Goal: Information Seeking & Learning: Learn about a topic

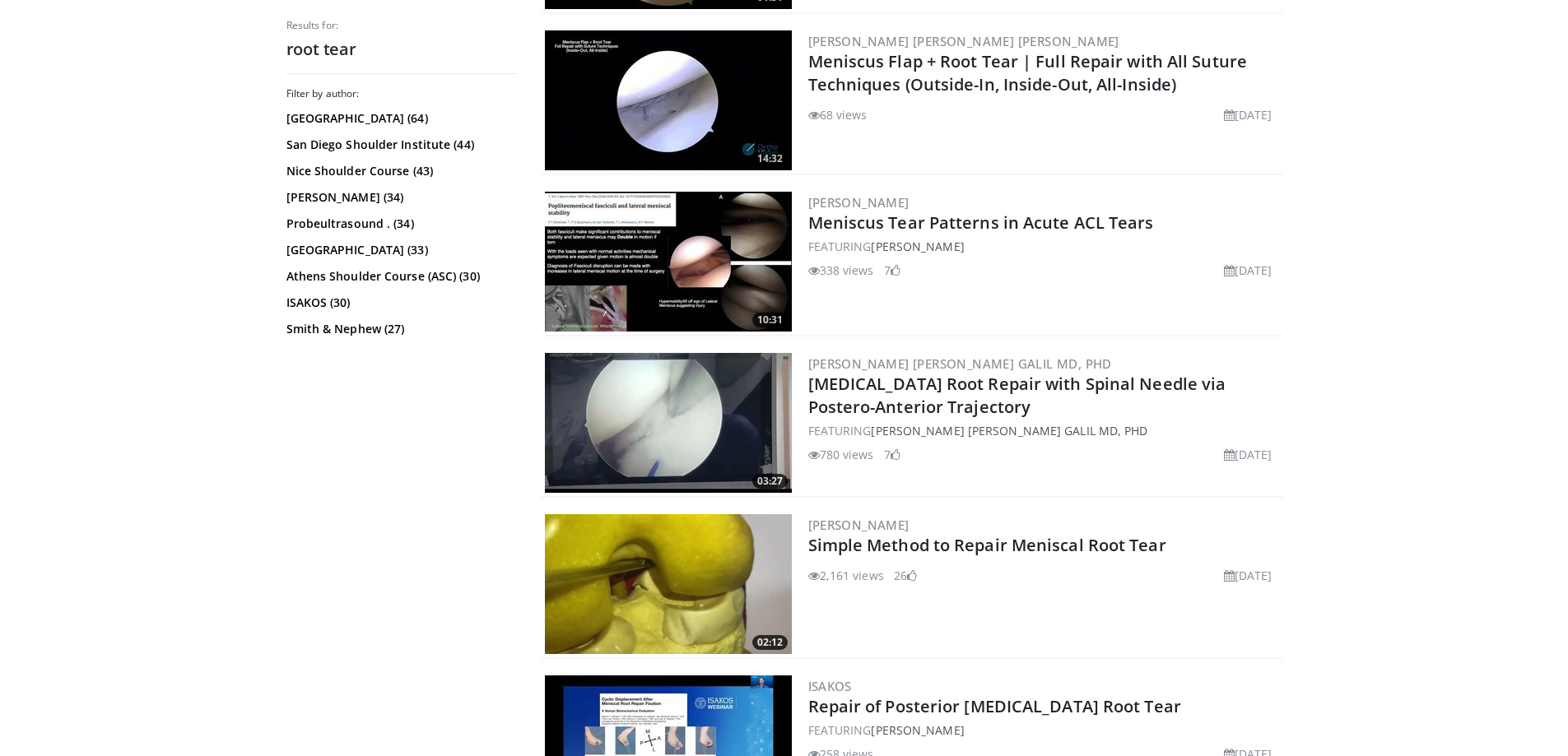
scroll to position [988, 0]
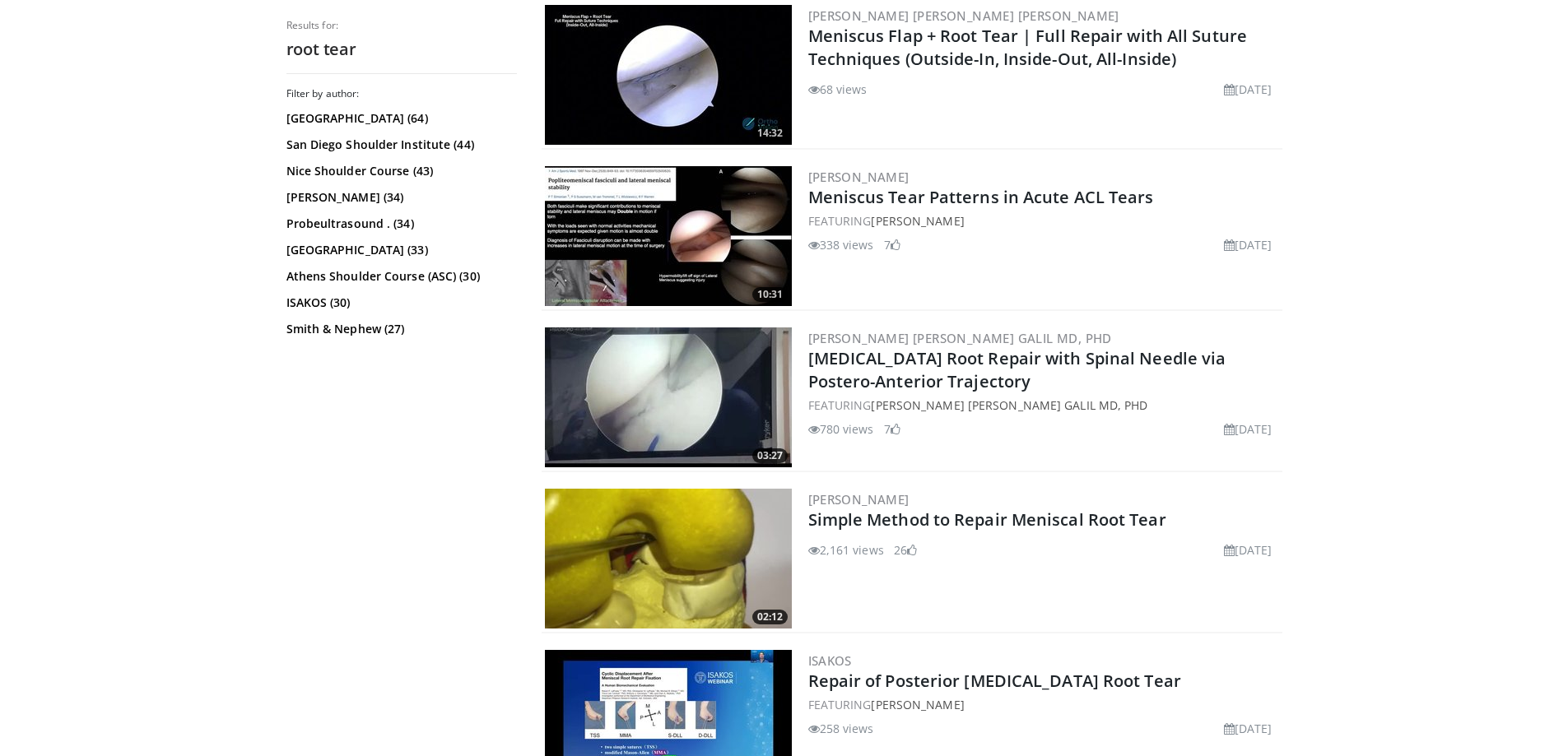
click at [687, 530] on img at bounding box center [668, 559] width 247 height 140
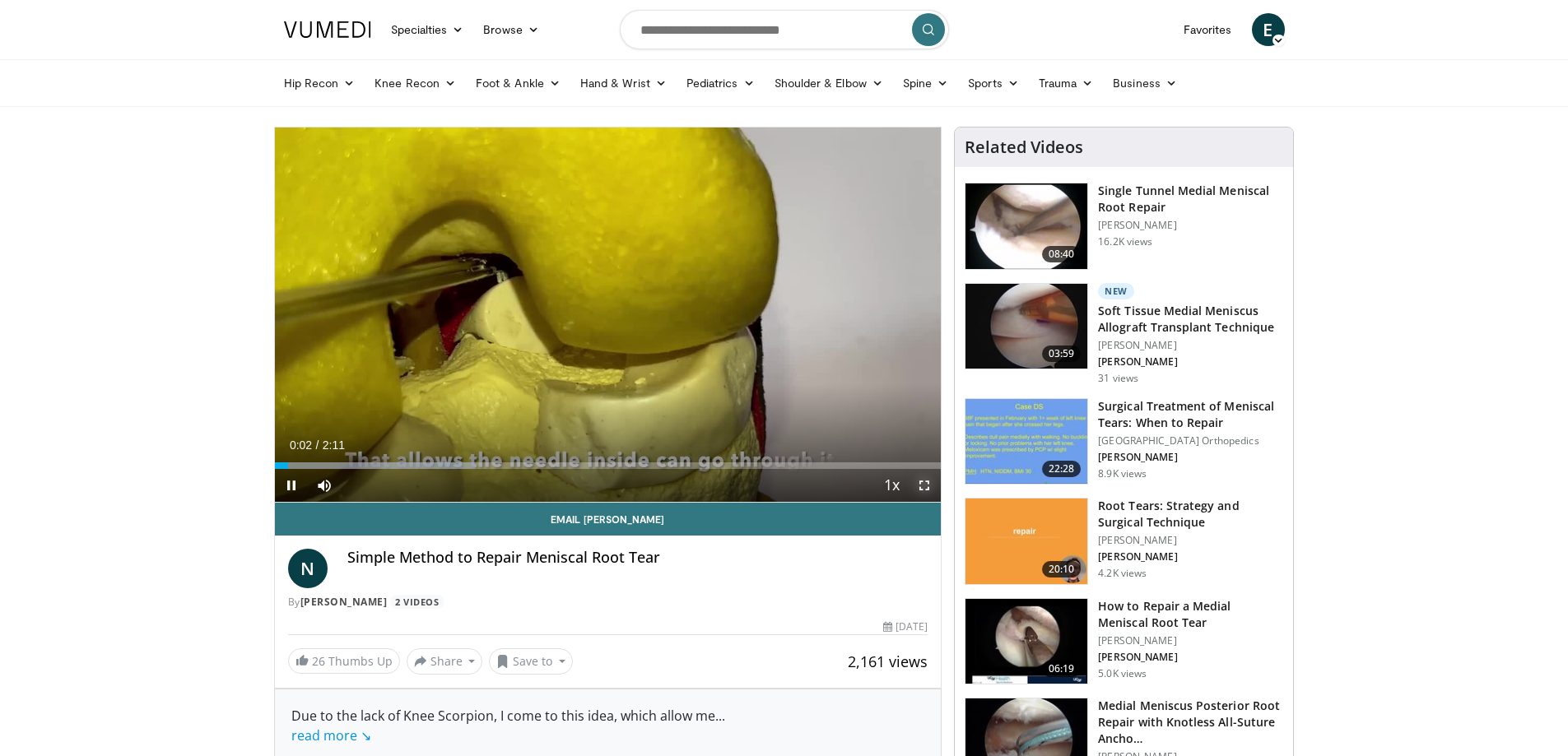
click at [913, 485] on span "Video Player" at bounding box center [924, 486] width 33 height 33
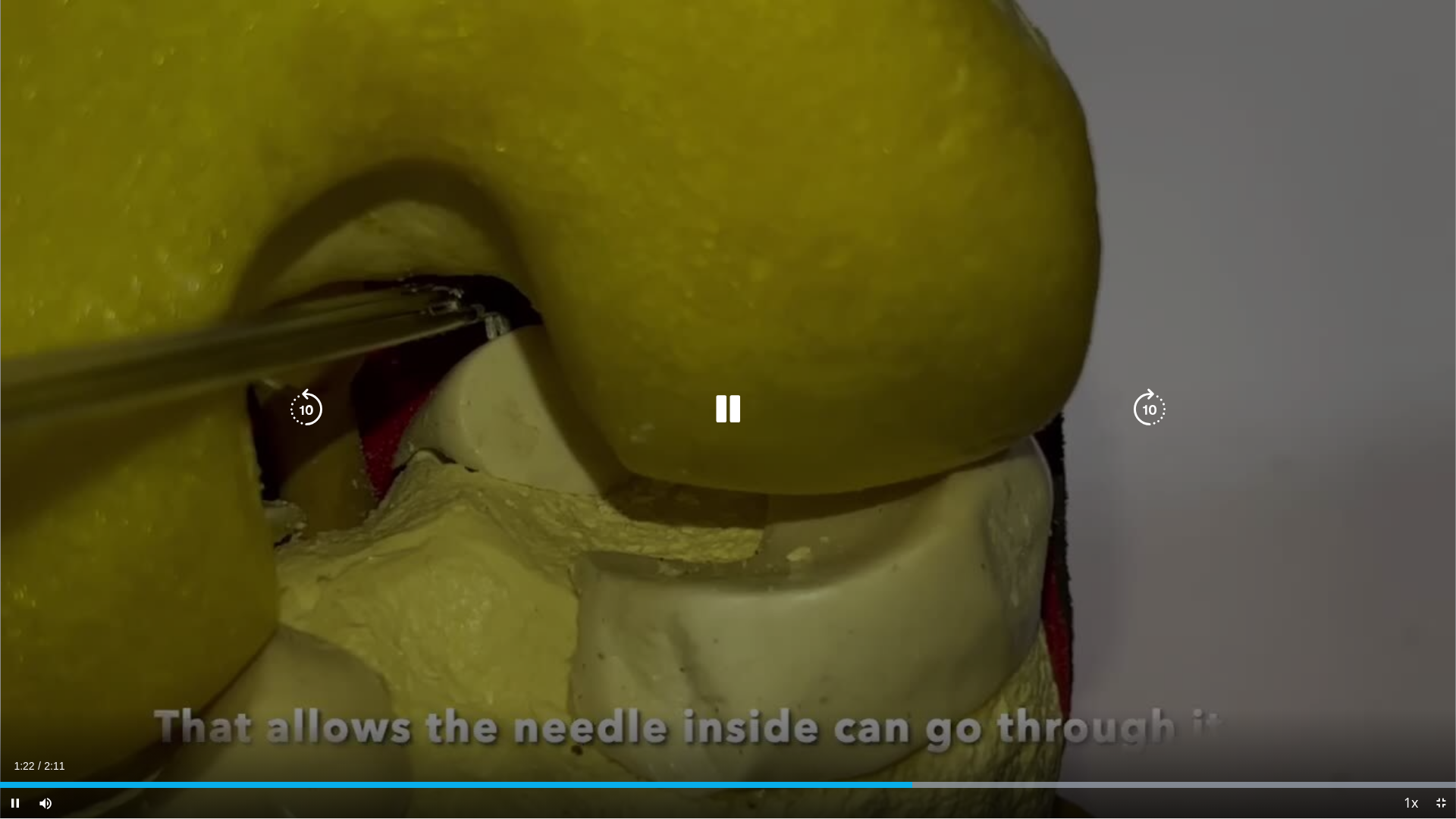
click at [734, 404] on icon "Video Player" at bounding box center [727, 409] width 42 height 42
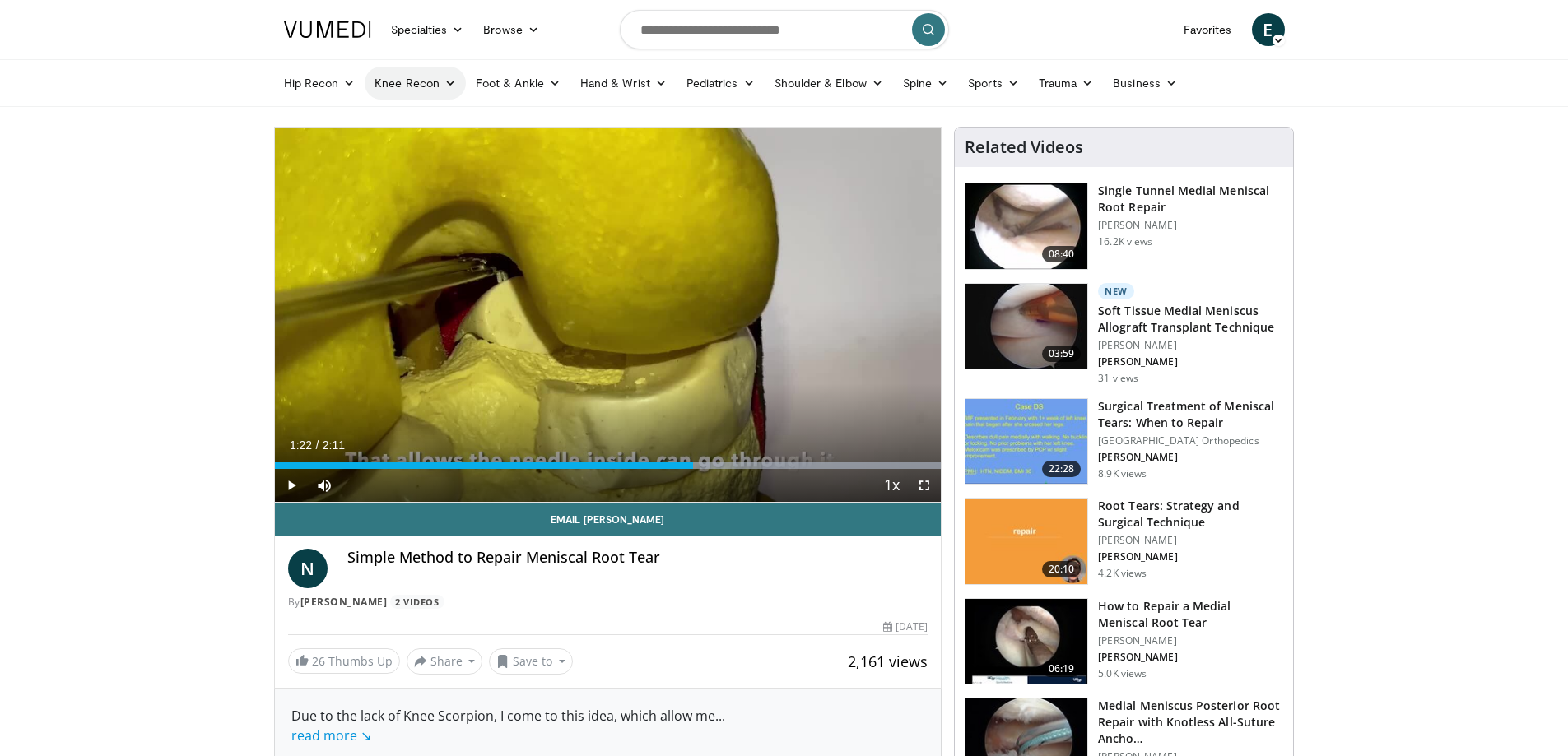
click at [448, 87] on icon at bounding box center [450, 84] width 12 height 12
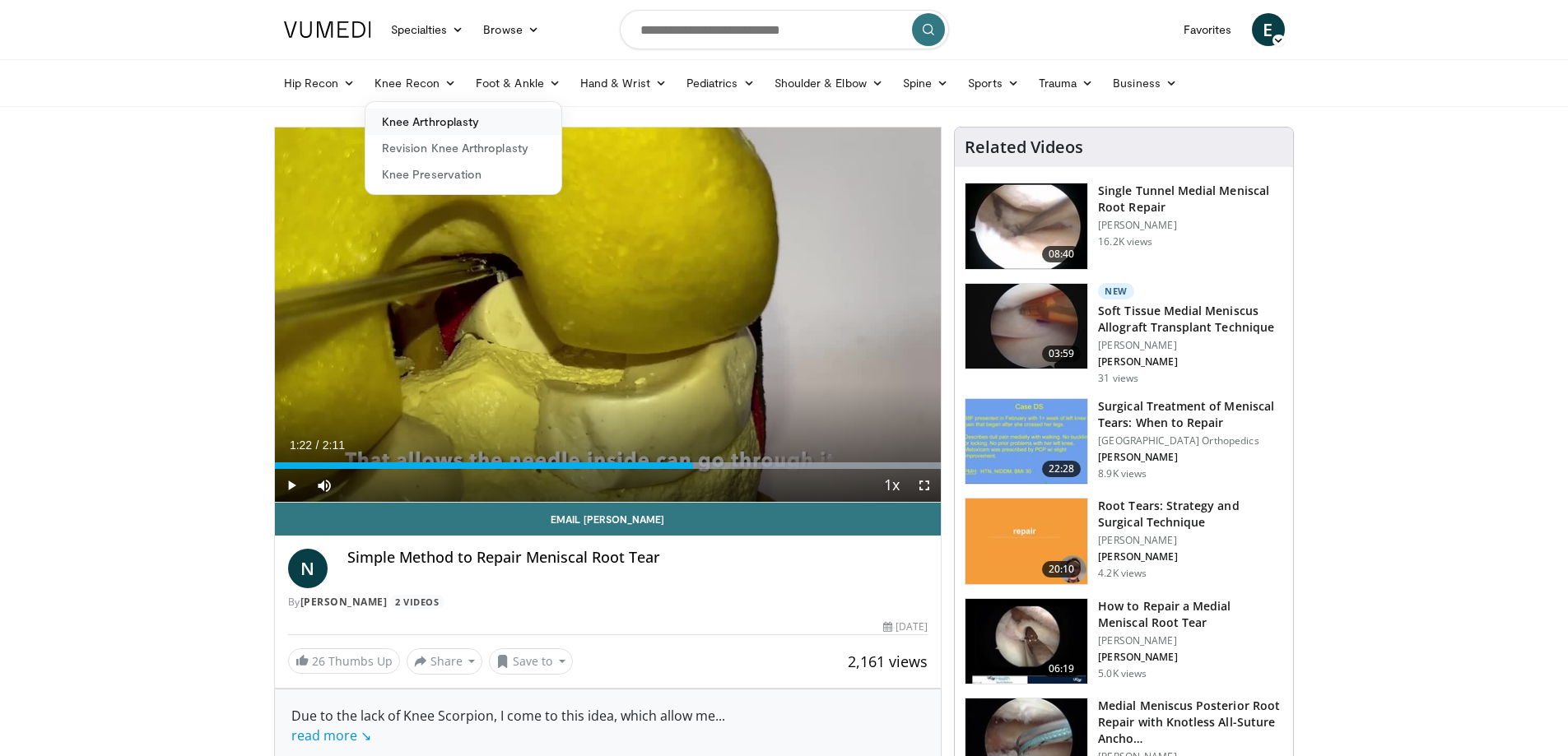
click at [453, 120] on link "Knee Arthroplasty" at bounding box center [463, 122] width 196 height 26
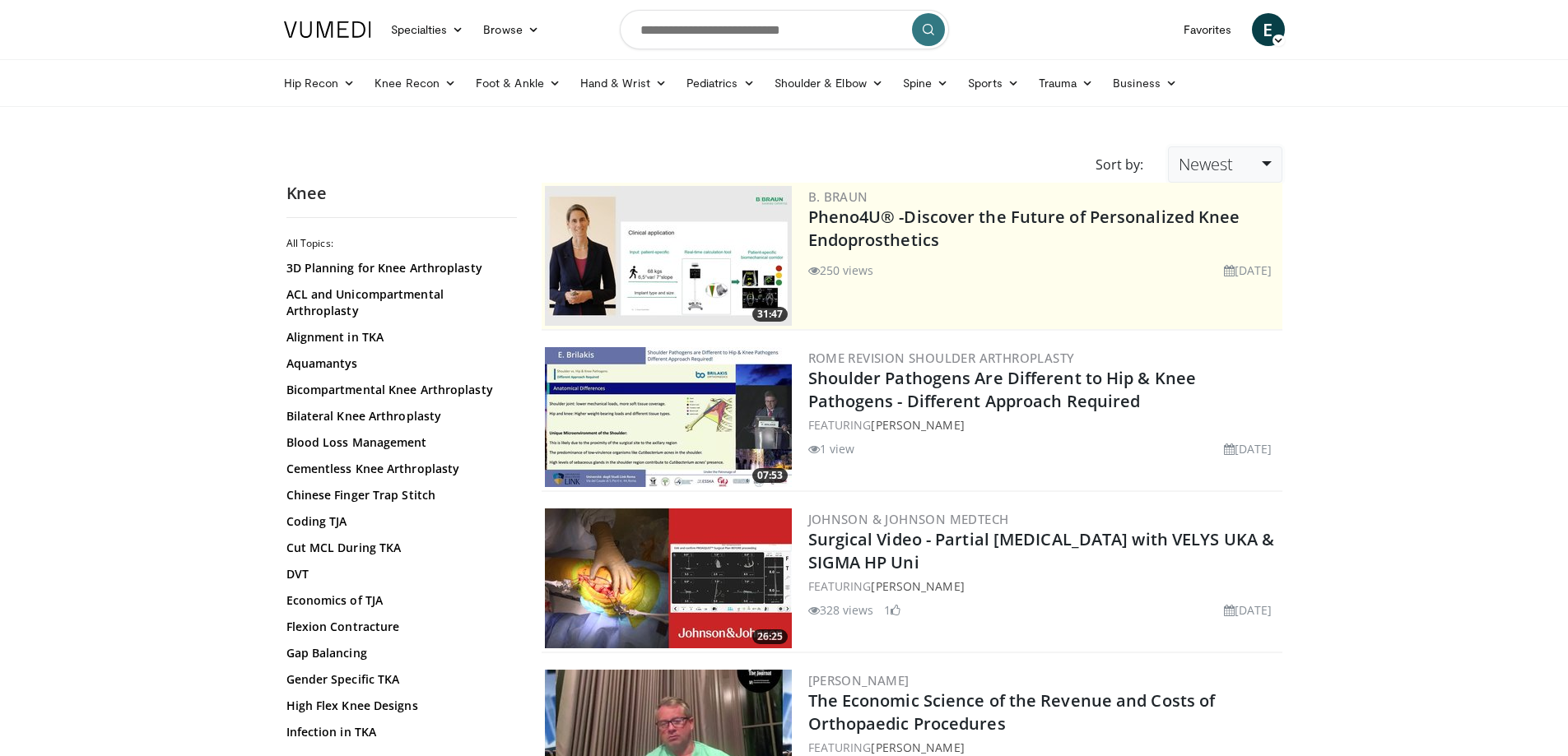
click at [1243, 153] on link "Newest" at bounding box center [1225, 164] width 114 height 36
click at [1237, 209] on link "Relevance" at bounding box center [1233, 204] width 130 height 26
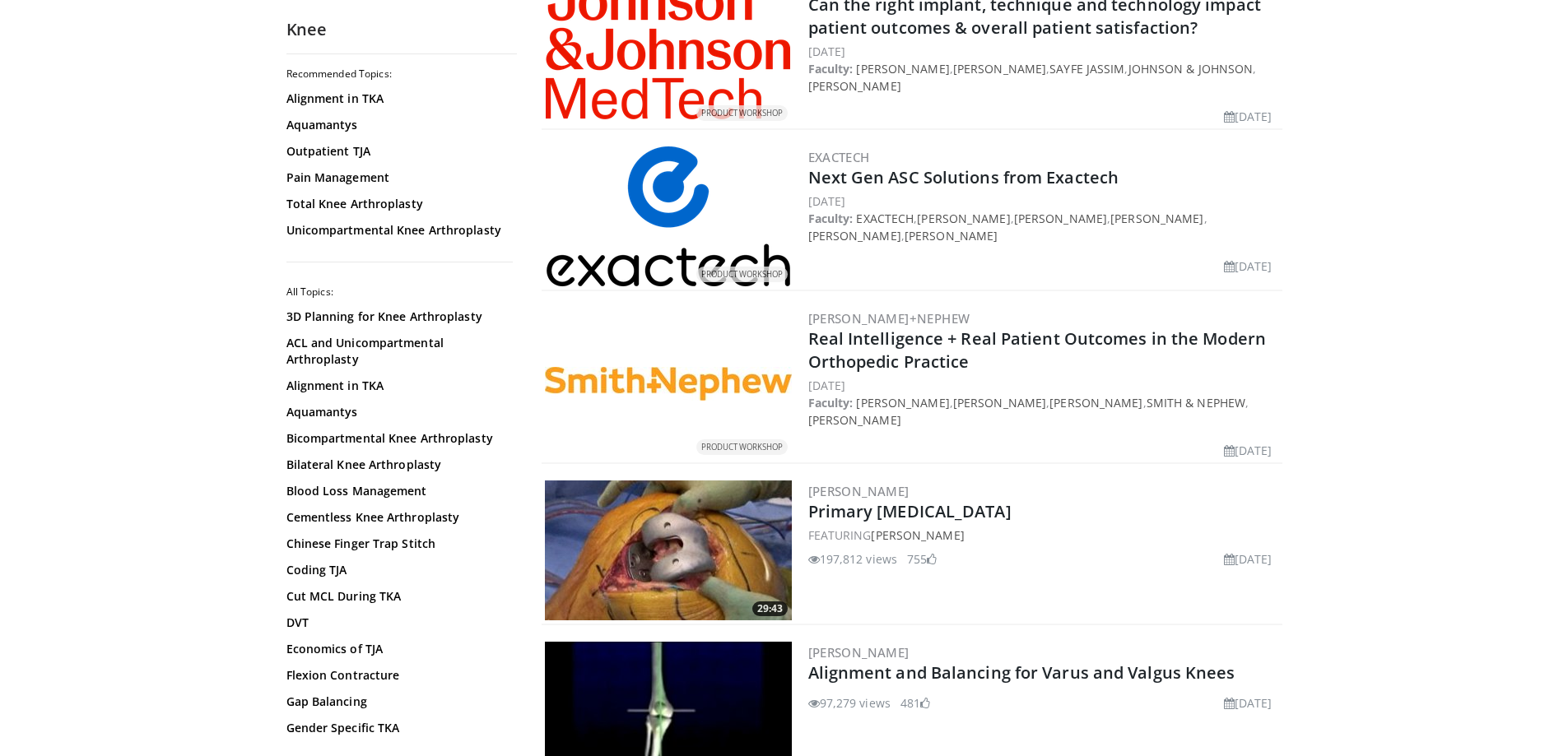
scroll to position [3783, 0]
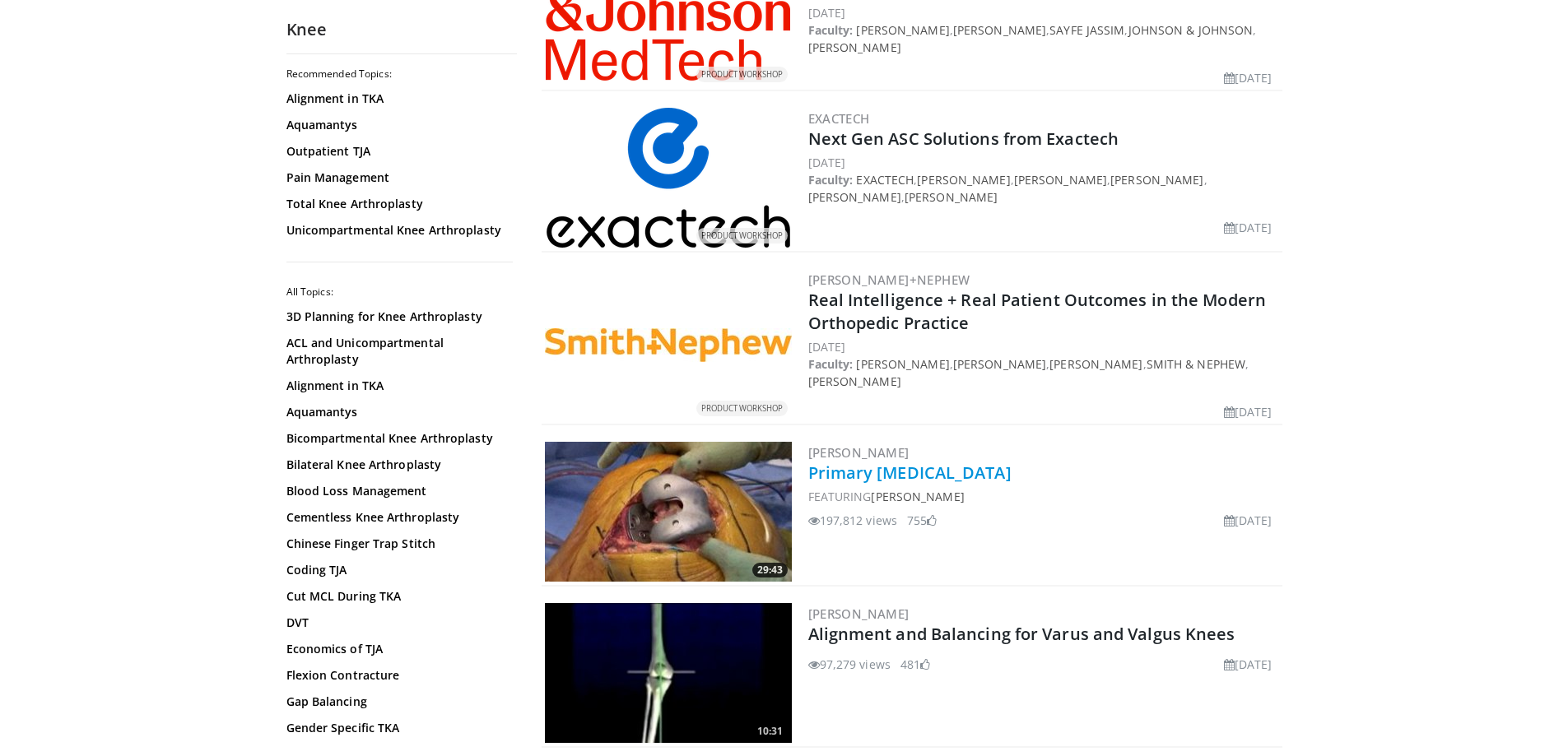
click at [1012, 462] on link "Primary [MEDICAL_DATA]" at bounding box center [909, 473] width 203 height 22
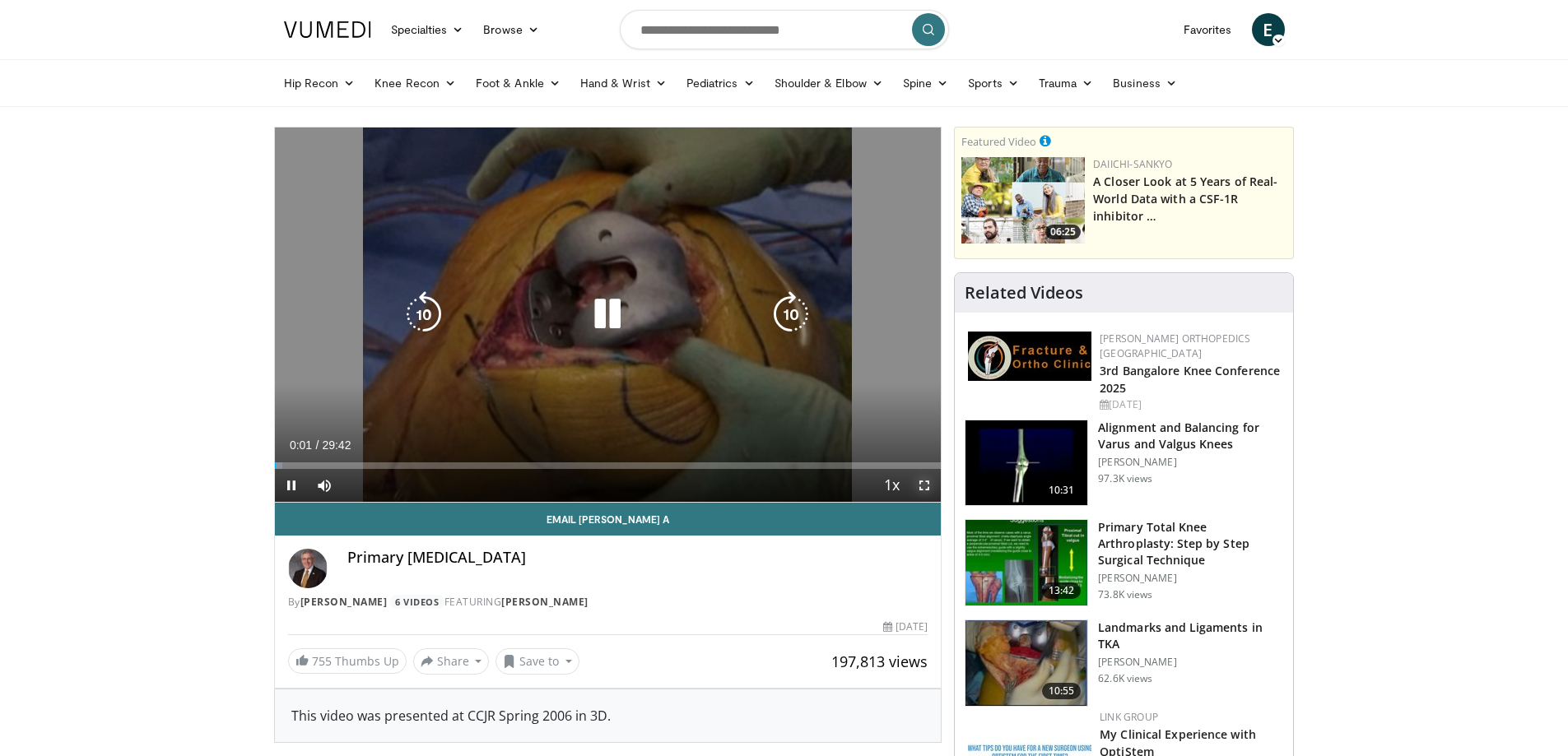
drag, startPoint x: 914, startPoint y: 490, endPoint x: 914, endPoint y: 591, distance: 101.0
click at [914, 490] on span "Video Player" at bounding box center [924, 486] width 33 height 33
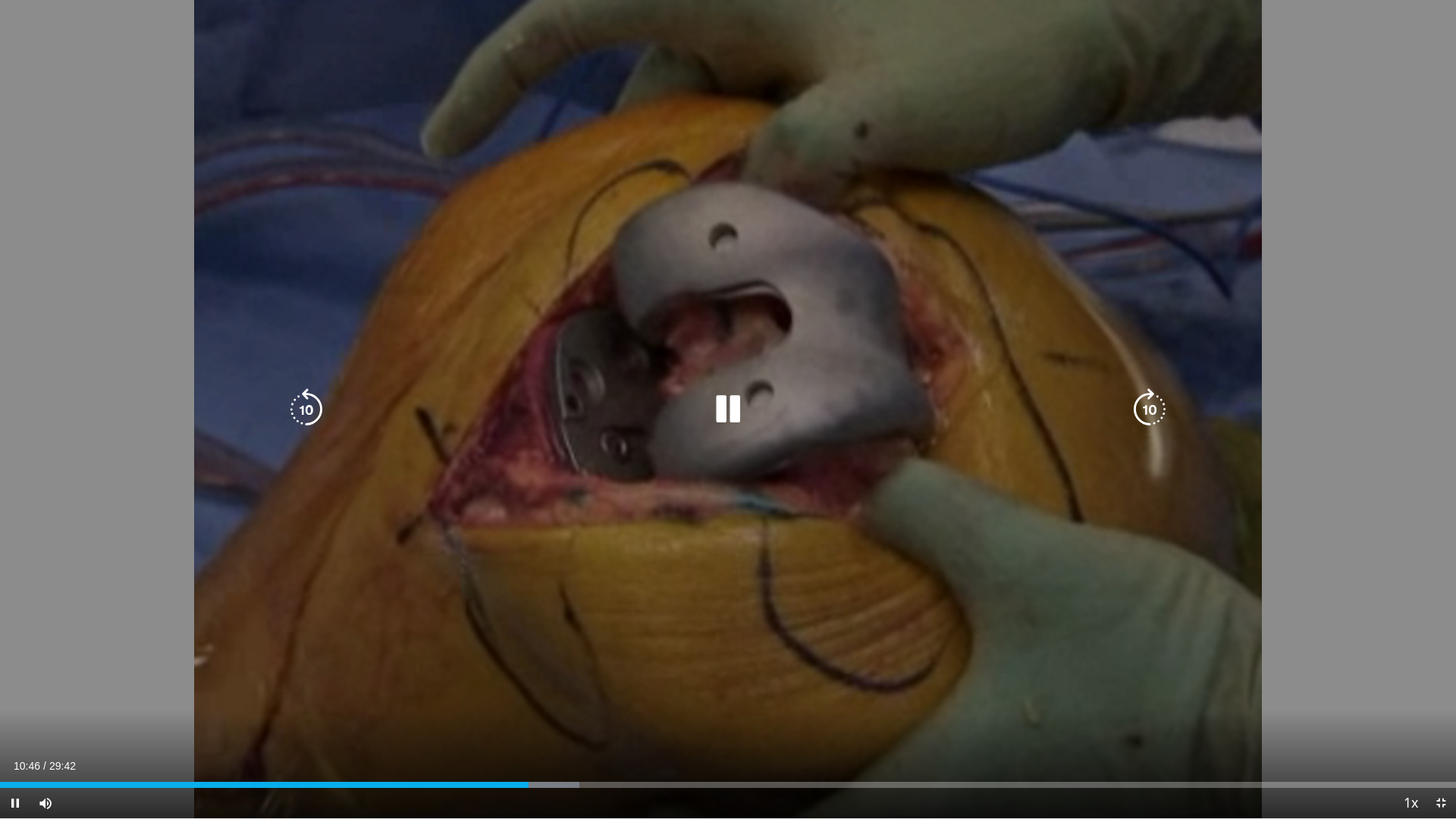
click at [735, 403] on icon "Video Player" at bounding box center [727, 409] width 42 height 42
